Goal: Task Accomplishment & Management: Use online tool/utility

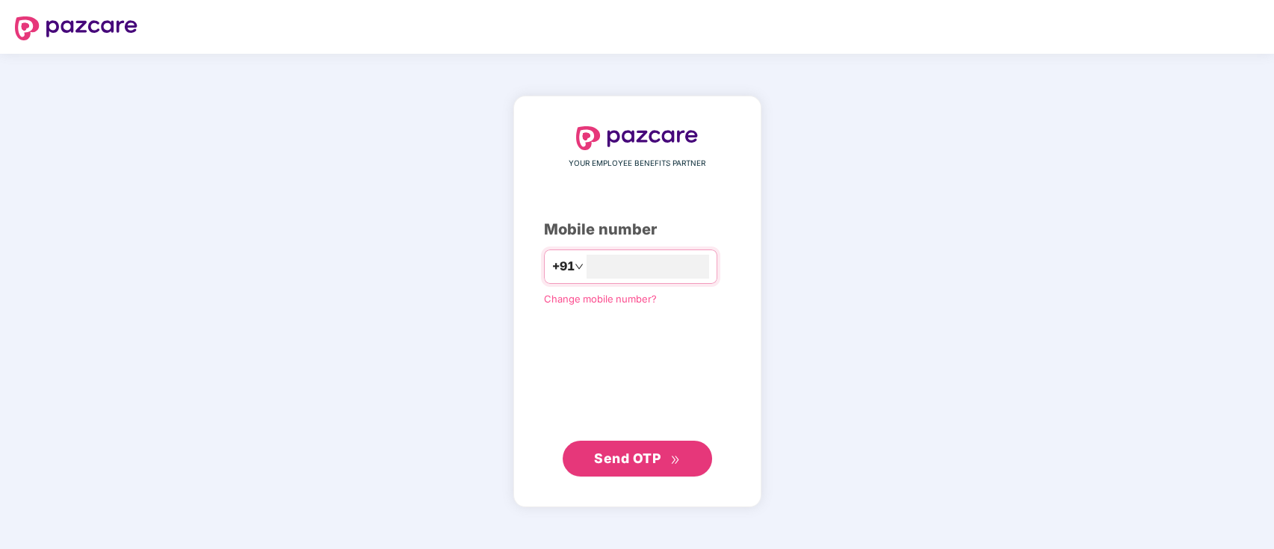
type input "**********"
click at [612, 455] on span "Send OTP" at bounding box center [627, 459] width 67 height 16
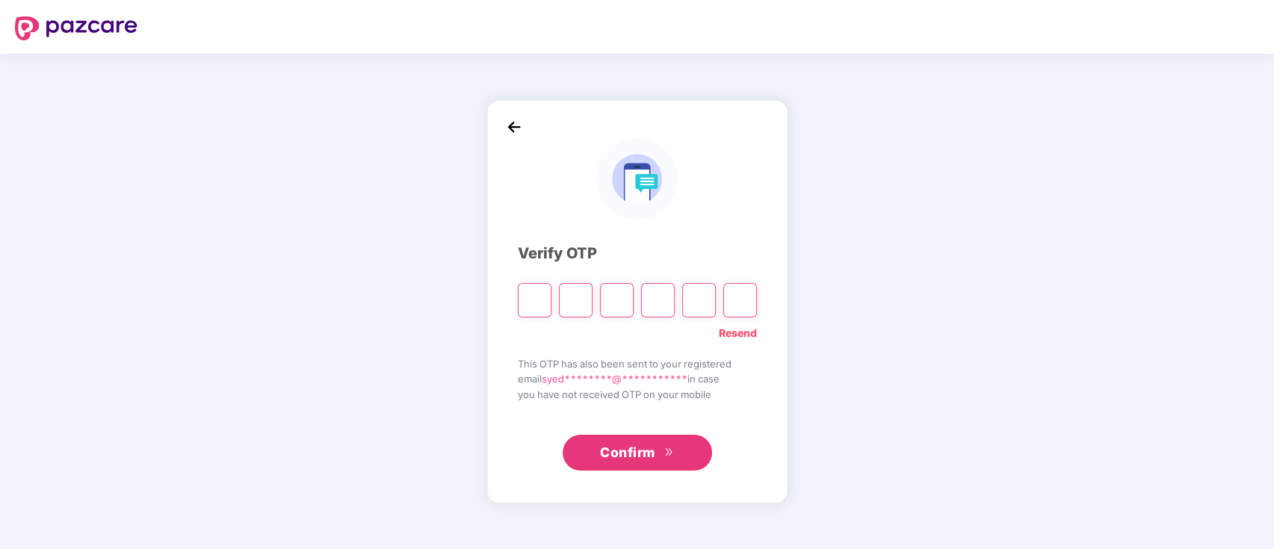
paste input "*"
type input "*"
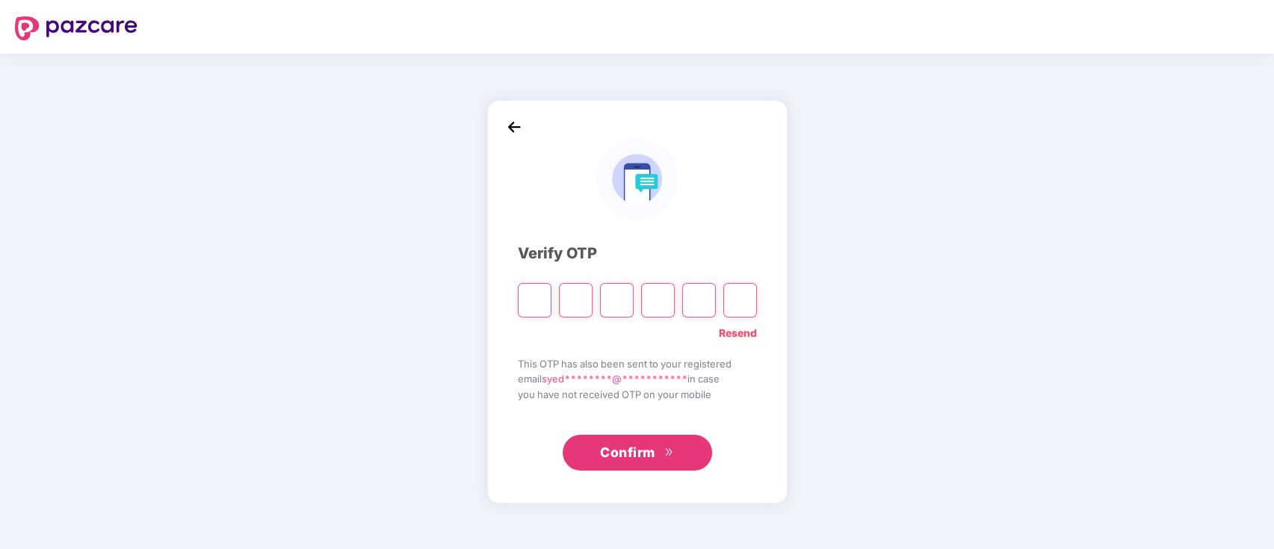
type input "*"
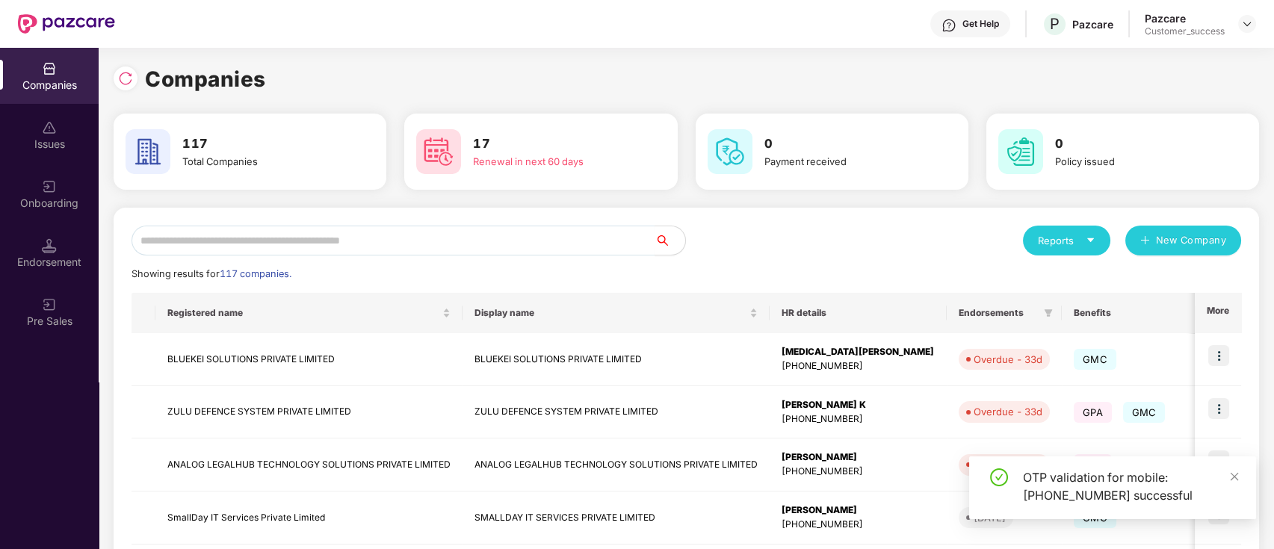
click at [1090, 238] on icon "caret-down" at bounding box center [1090, 240] width 7 height 4
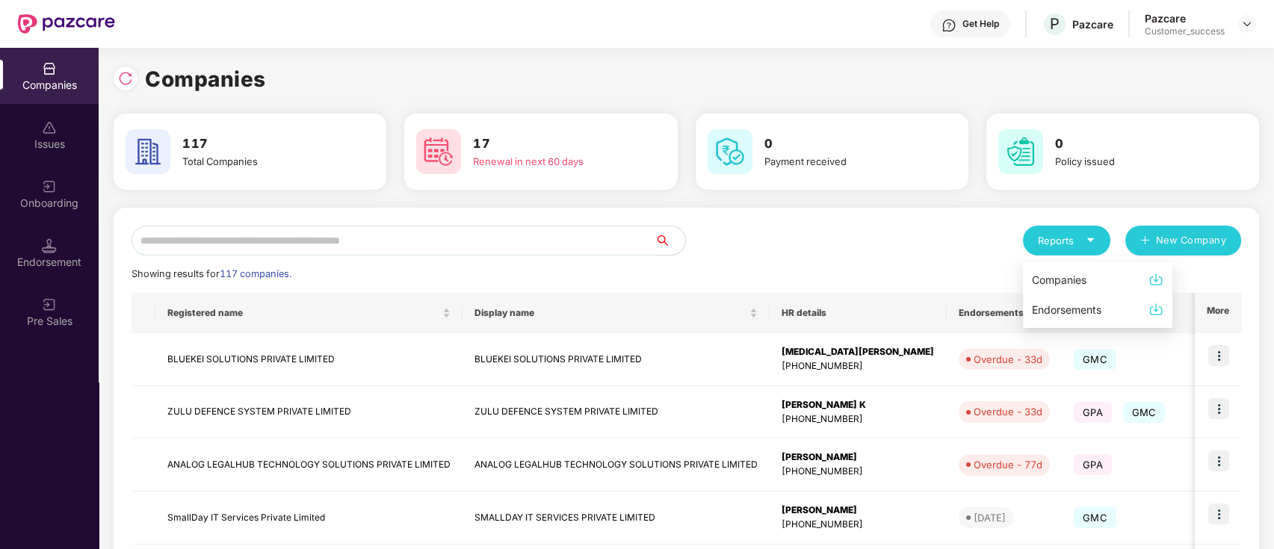
click at [1155, 278] on img at bounding box center [1156, 279] width 15 height 15
click at [1089, 247] on div "Reports" at bounding box center [1067, 240] width 58 height 15
click at [1069, 278] on div "Companies" at bounding box center [1059, 280] width 55 height 16
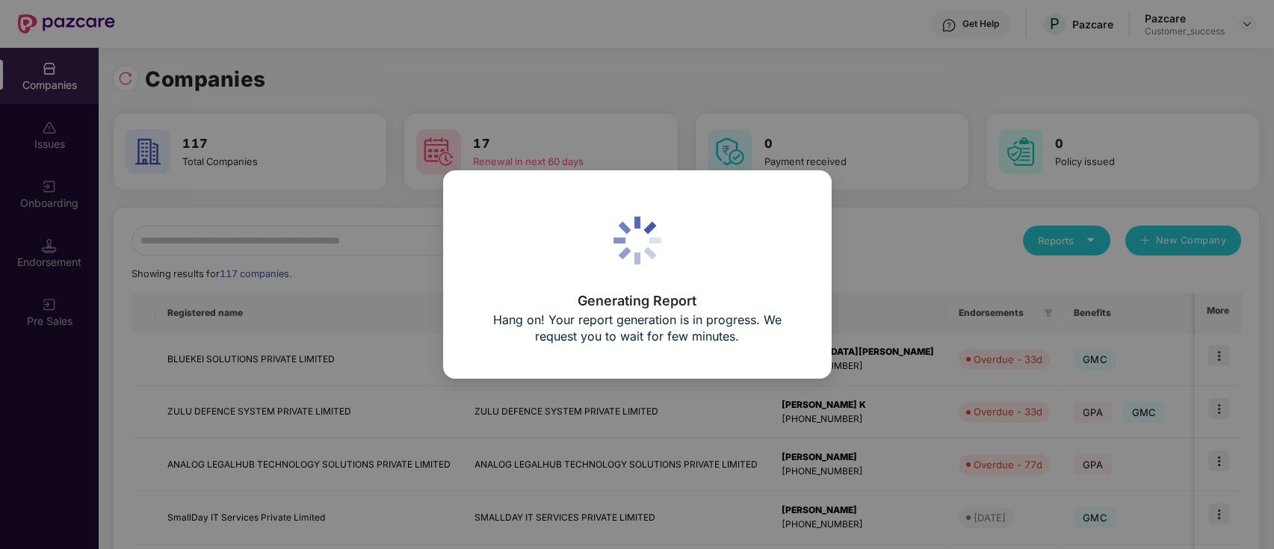
drag, startPoint x: 776, startPoint y: 208, endPoint x: 242, endPoint y: 4, distance: 571.2
click at [773, 207] on div "Generating Report Hang on! Your report generation is in progress. We request yo…" at bounding box center [637, 275] width 327 height 146
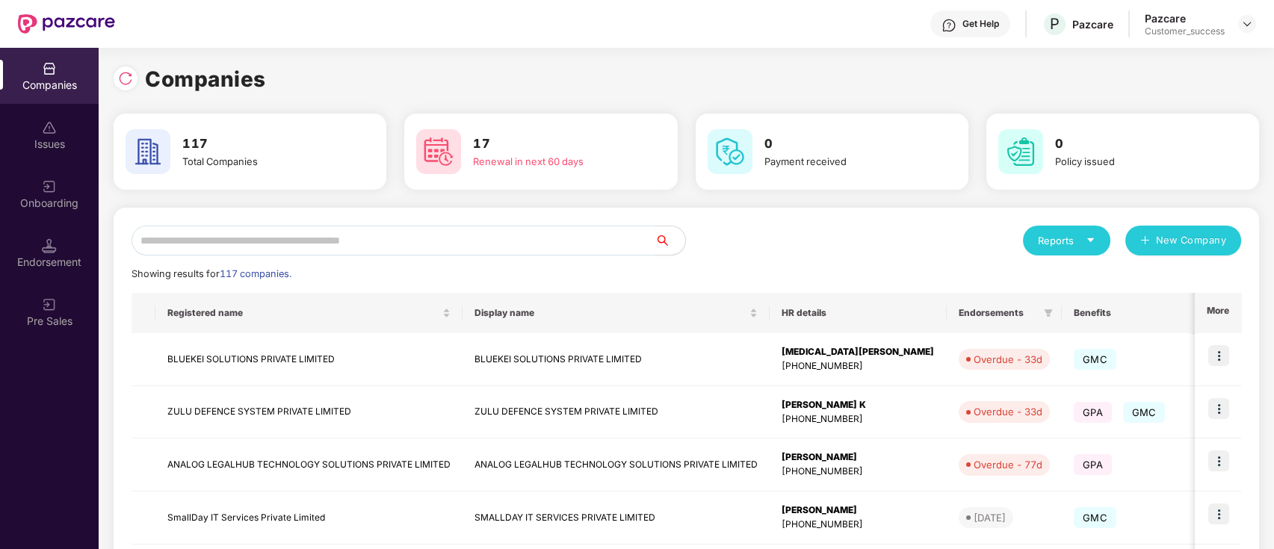
click at [1075, 229] on div "Reports" at bounding box center [1066, 241] width 87 height 30
click at [1161, 283] on img at bounding box center [1156, 279] width 15 height 15
click at [1088, 244] on icon "caret-down" at bounding box center [1091, 240] width 10 height 10
click at [1158, 282] on img at bounding box center [1156, 279] width 15 height 15
click at [134, 83] on div at bounding box center [126, 79] width 24 height 24
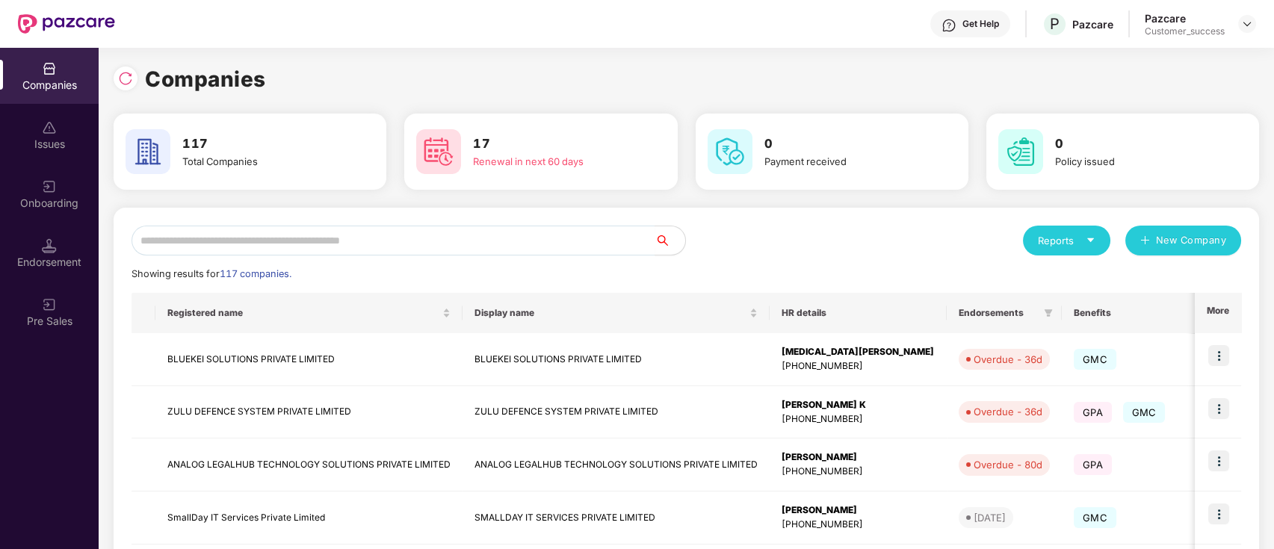
click at [1100, 244] on div "Reports" at bounding box center [1066, 241] width 87 height 30
click at [1149, 278] on img at bounding box center [1156, 279] width 15 height 15
click at [1075, 235] on div "Reports" at bounding box center [1067, 240] width 58 height 15
click at [1155, 278] on img at bounding box center [1156, 279] width 15 height 15
click at [1153, 276] on div "Showing results for 117 companies." at bounding box center [687, 274] width 1110 height 15
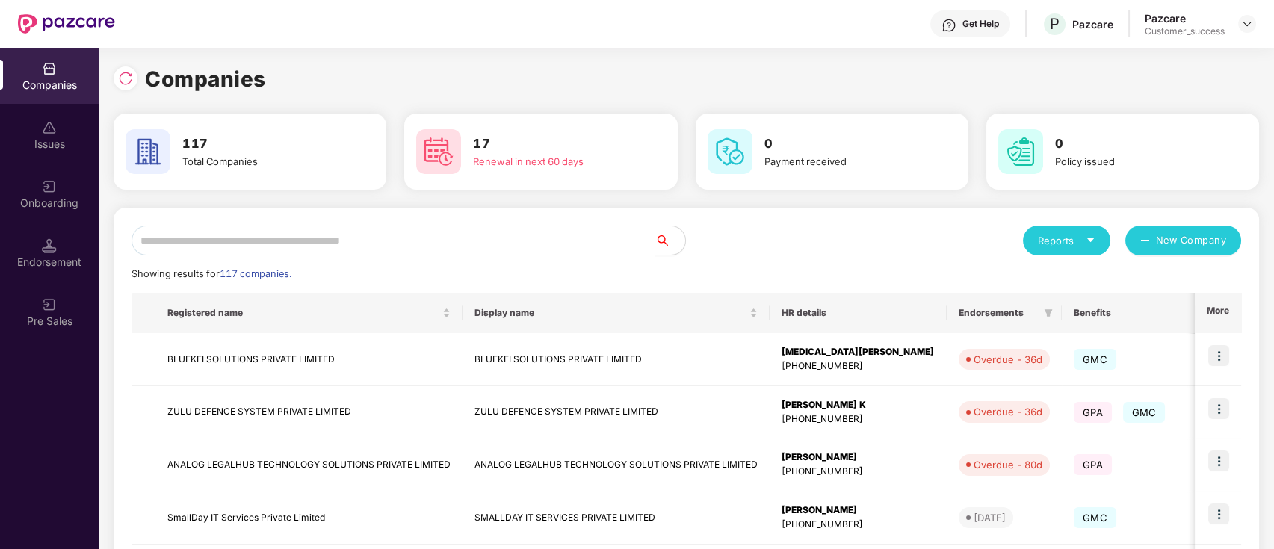
click at [1153, 276] on div "Showing results for 117 companies." at bounding box center [687, 274] width 1110 height 15
drag, startPoint x: 1097, startPoint y: 244, endPoint x: 1084, endPoint y: 264, distance: 23.8
click at [1093, 244] on div "Reports" at bounding box center [1066, 241] width 87 height 30
click at [1060, 287] on div "Companies" at bounding box center [1059, 280] width 55 height 16
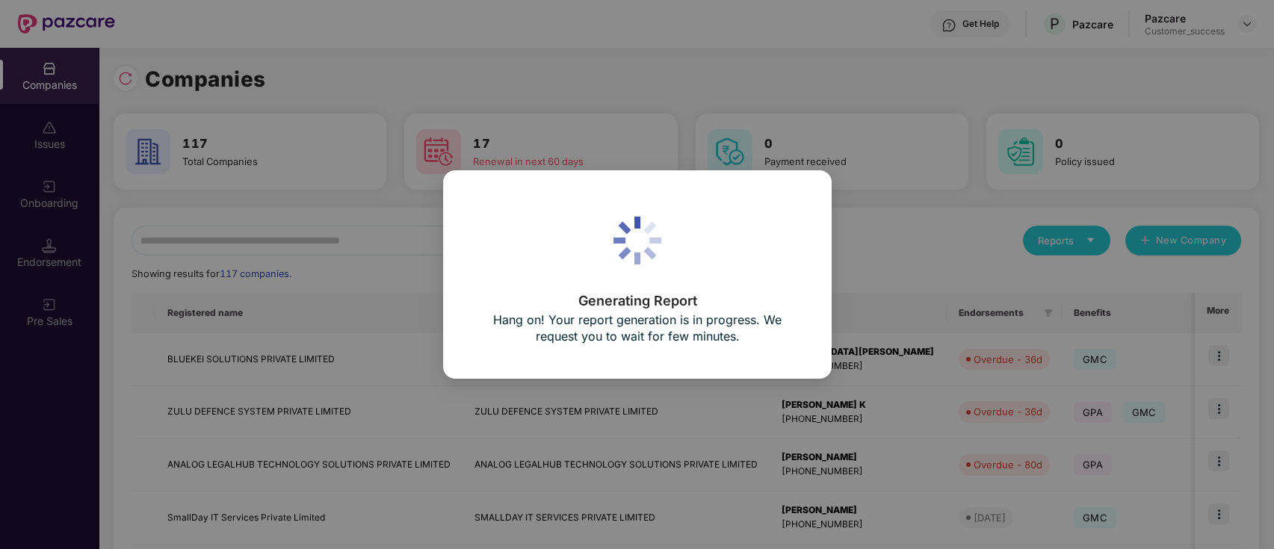
click at [1064, 235] on div "Generating Report Hang on! Your report generation is in progress. We request yo…" at bounding box center [637, 274] width 1274 height 549
